Goal: Find specific page/section: Find specific page/section

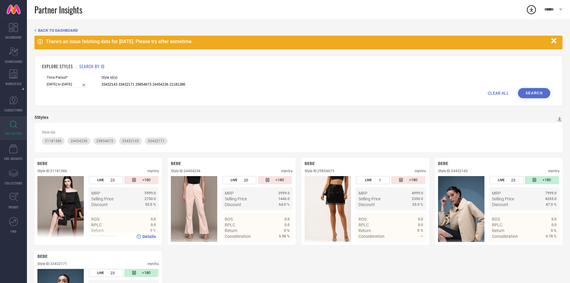
scroll to position [65, 0]
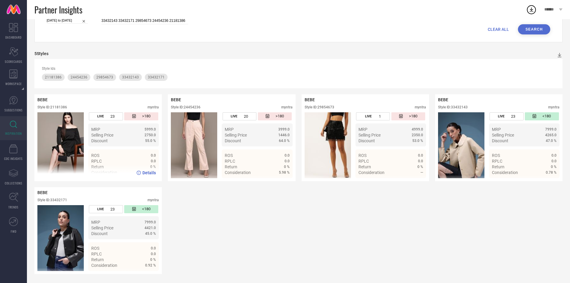
click at [64, 107] on div "Style ID: 21181386" at bounding box center [52, 107] width 30 height 4
copy div "21181386"
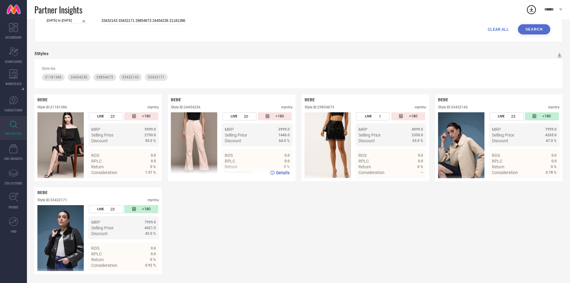
click at [193, 108] on div "Style ID: 24454236" at bounding box center [186, 107] width 30 height 4
copy div "24454236"
click at [328, 107] on div "Style ID: 29854673" at bounding box center [320, 107] width 30 height 4
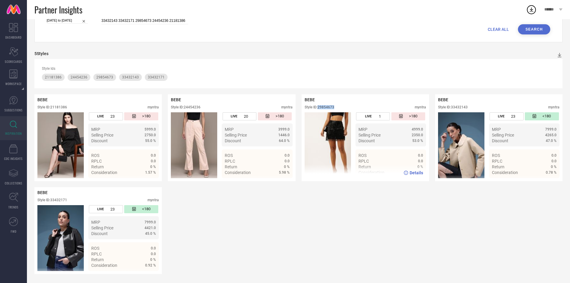
click at [328, 107] on div "Style ID: 29854673" at bounding box center [320, 107] width 30 height 4
copy div "29854673"
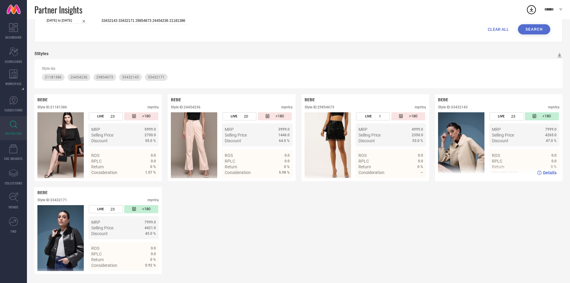
click at [461, 105] on div "Style ID: 33432143" at bounding box center [453, 107] width 30 height 4
copy div "33432143"
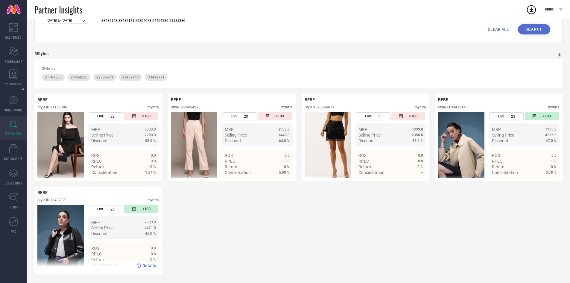
click at [59, 199] on div "Style ID: 33432171" at bounding box center [52, 200] width 30 height 4
click at [60, 201] on div "Style ID: 33432171" at bounding box center [52, 200] width 30 height 4
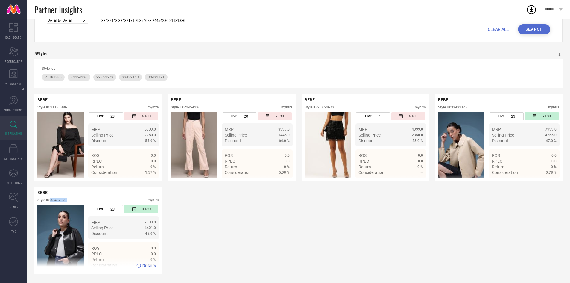
copy div "33432171"
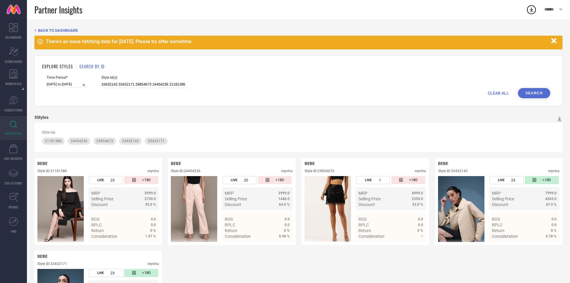
click at [131, 86] on input "33432143 33432171 29854673 24454236 21181386" at bounding box center [144, 84] width 87 height 7
paste input "31483185 31483208 31483219 31483191 31483202 31483225 31483213"
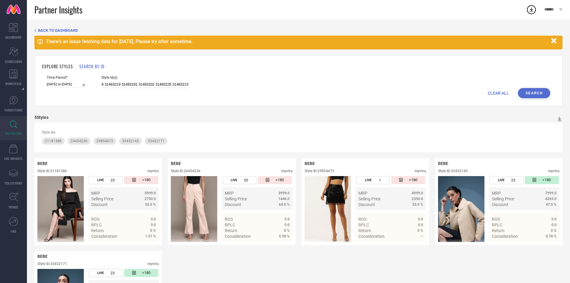
type input "31483185 31483208 31483219 31483191 31483202 31483225 31483213"
click at [532, 93] on button "Search" at bounding box center [534, 93] width 32 height 10
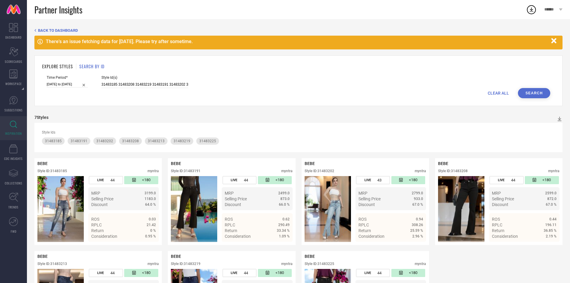
scroll to position [65, 0]
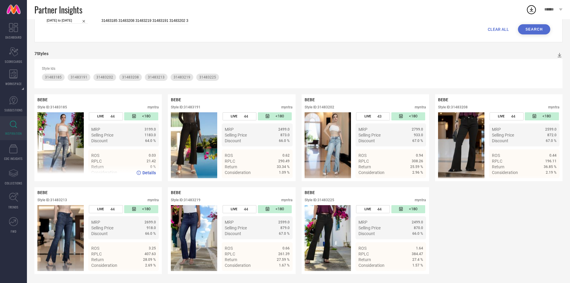
click at [62, 108] on div "Style ID: 31483185" at bounding box center [52, 107] width 30 height 4
